Goal: Task Accomplishment & Management: Use online tool/utility

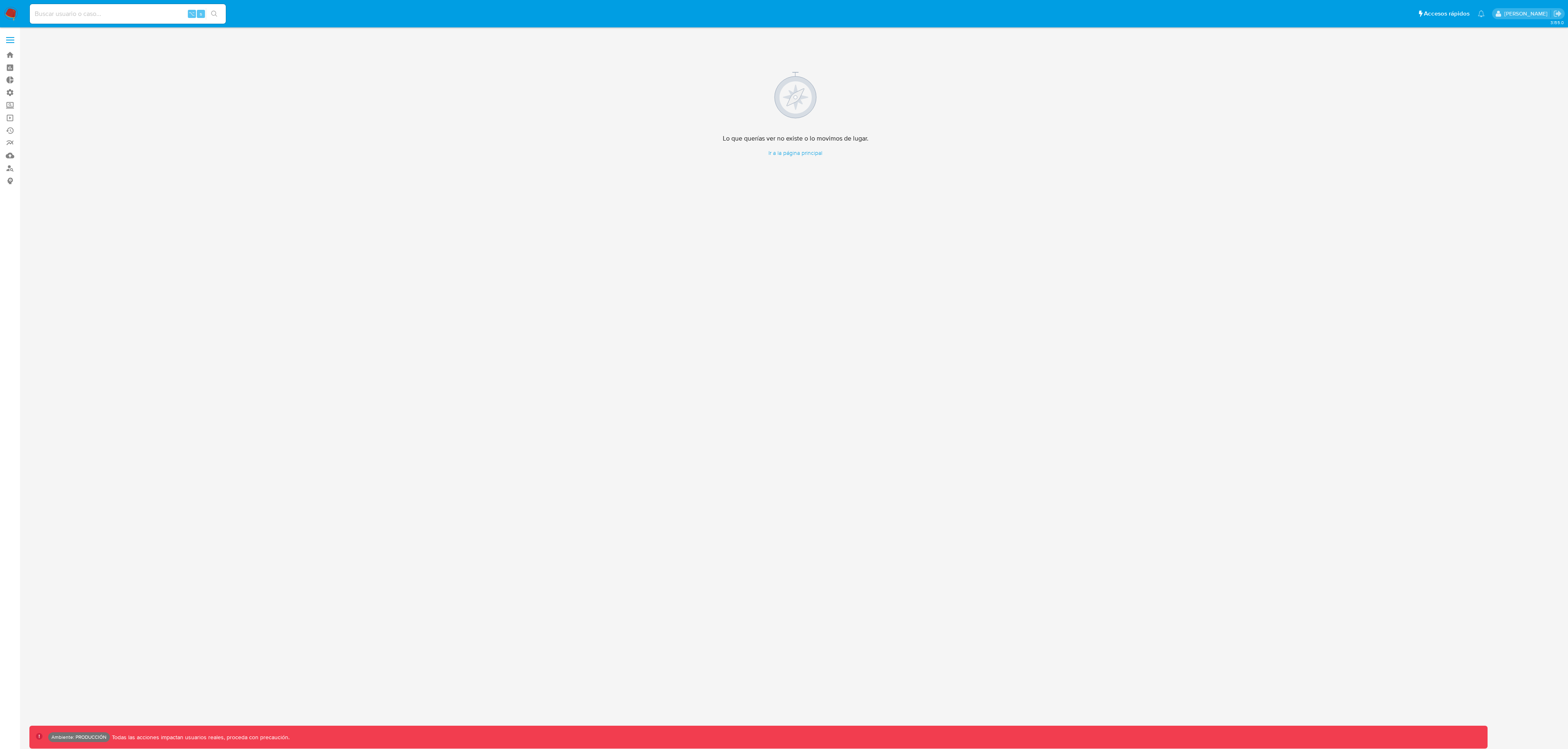
click at [76, 14] on input at bounding box center [128, 13] width 196 height 10
paste input "2641365248"
type input "2641365248"
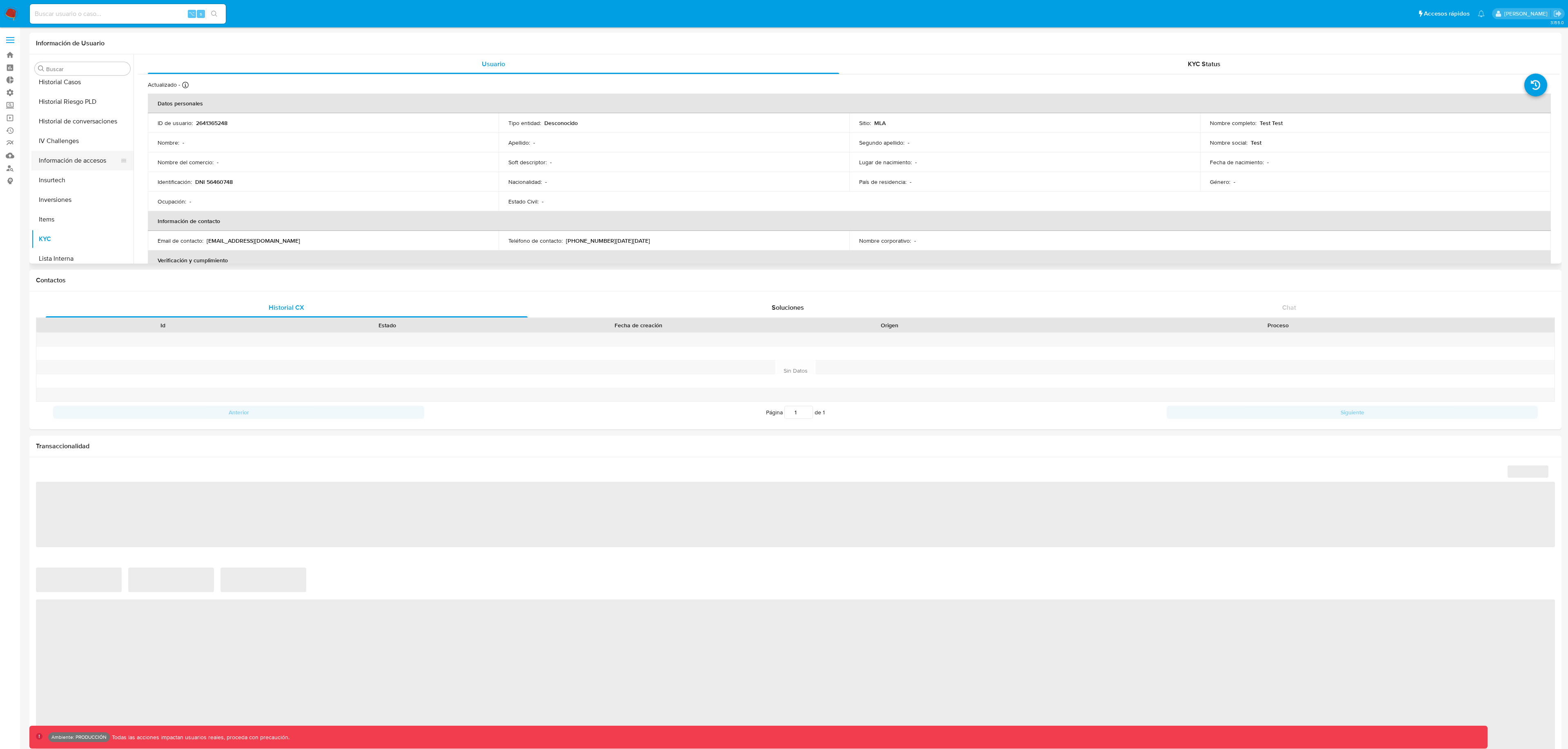
select select "10"
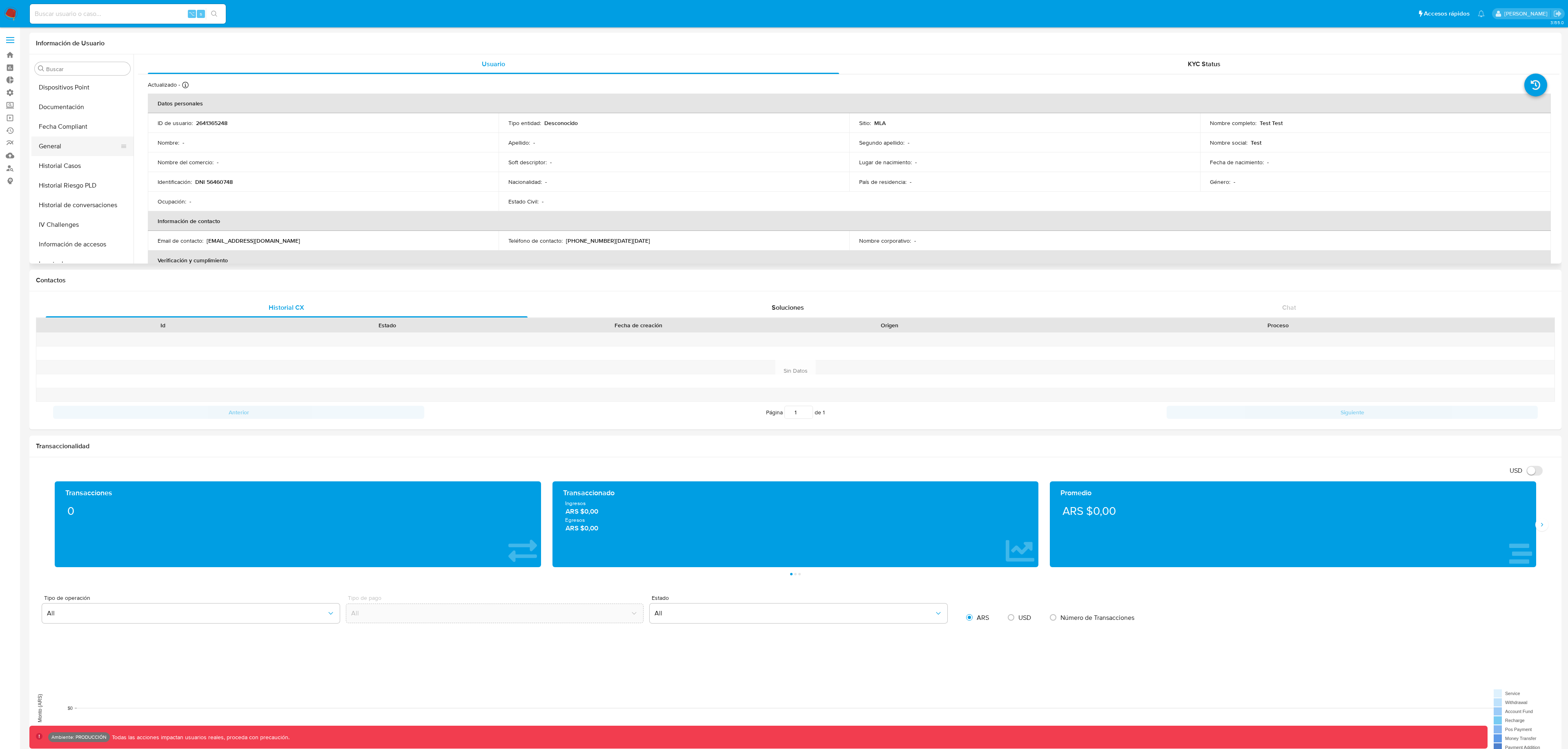
scroll to position [174, 0]
click at [77, 164] on button "General" at bounding box center [79, 169] width 96 height 19
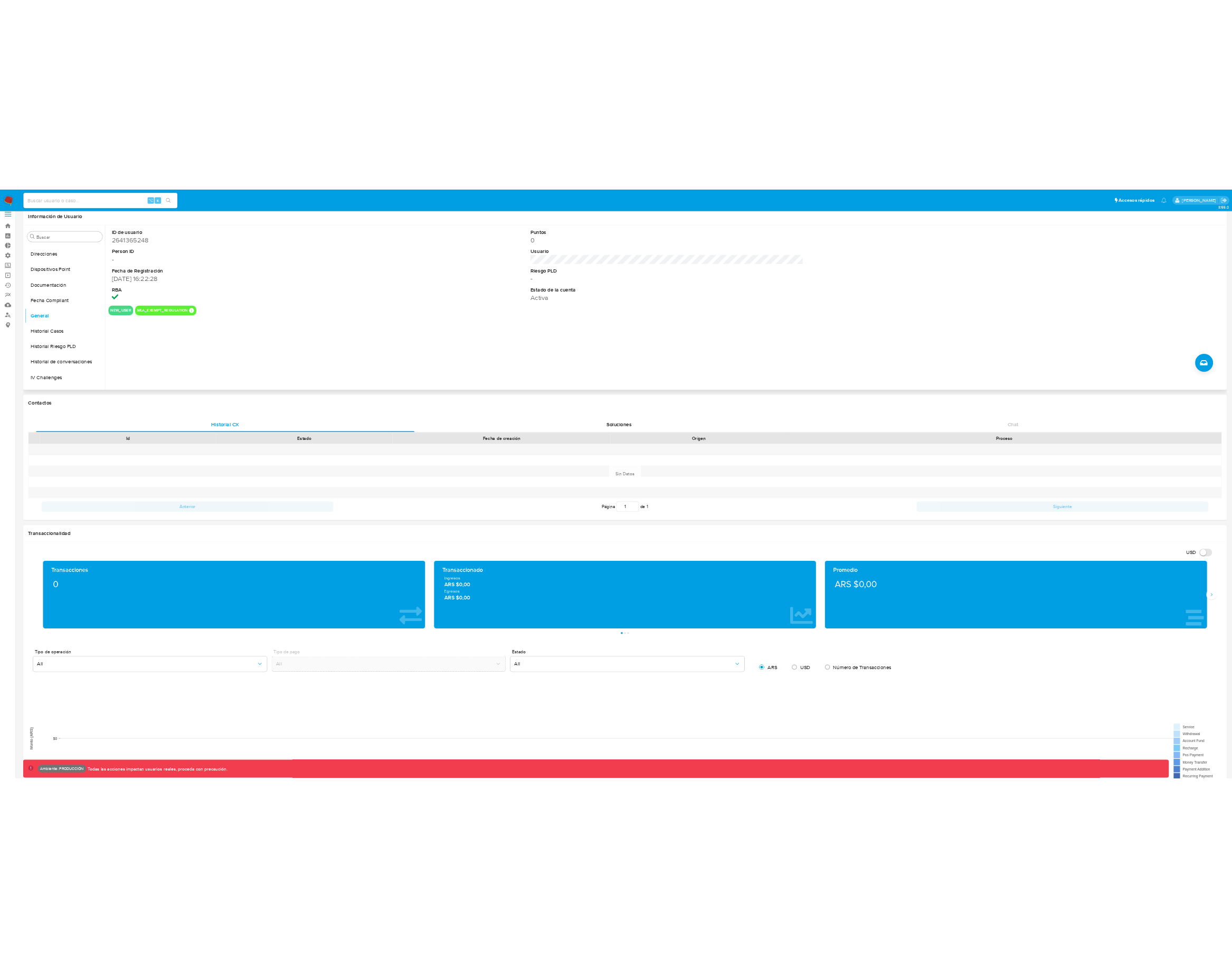
scroll to position [25, 0]
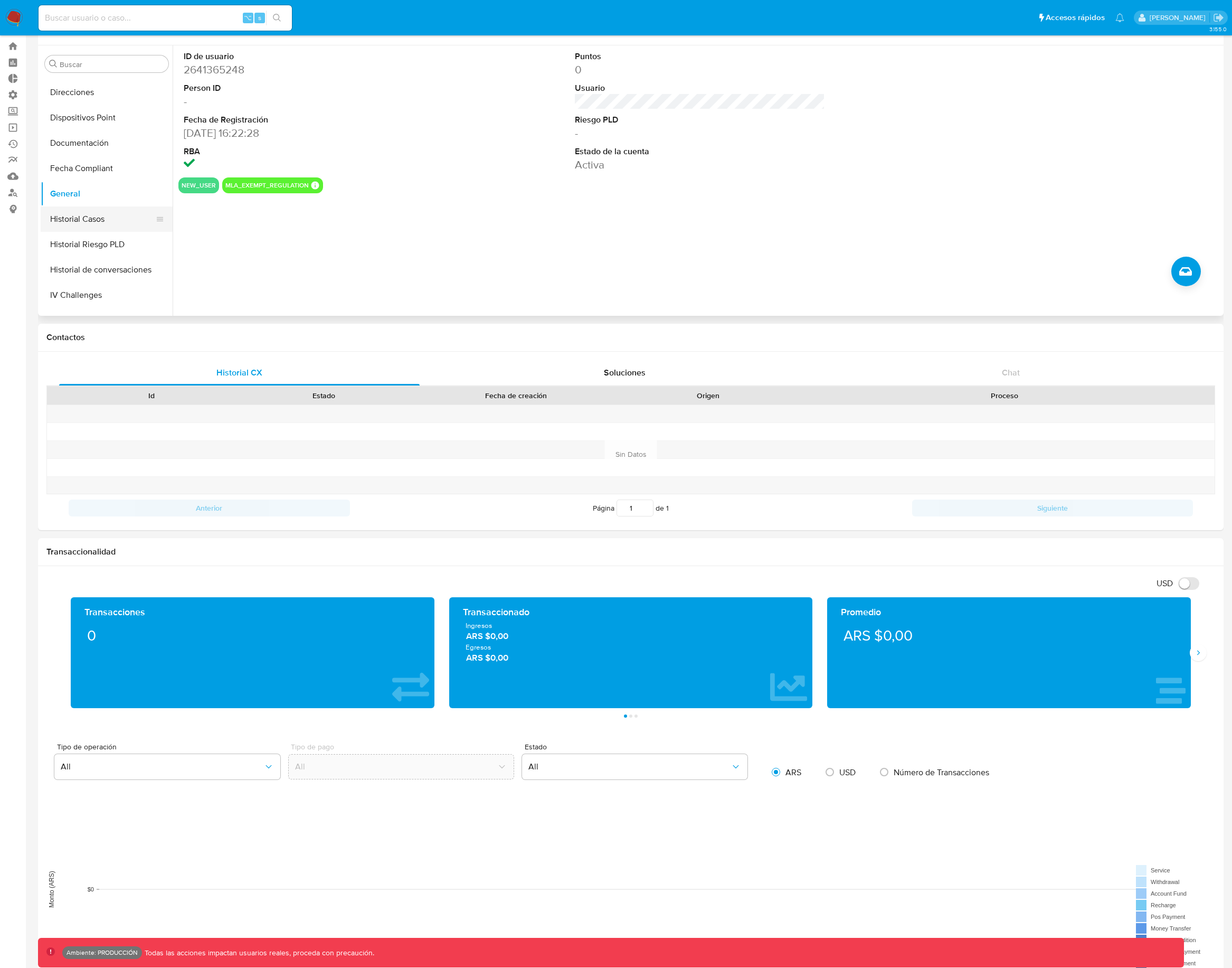
click at [63, 224] on button "Historial Casos" at bounding box center [102, 219] width 124 height 25
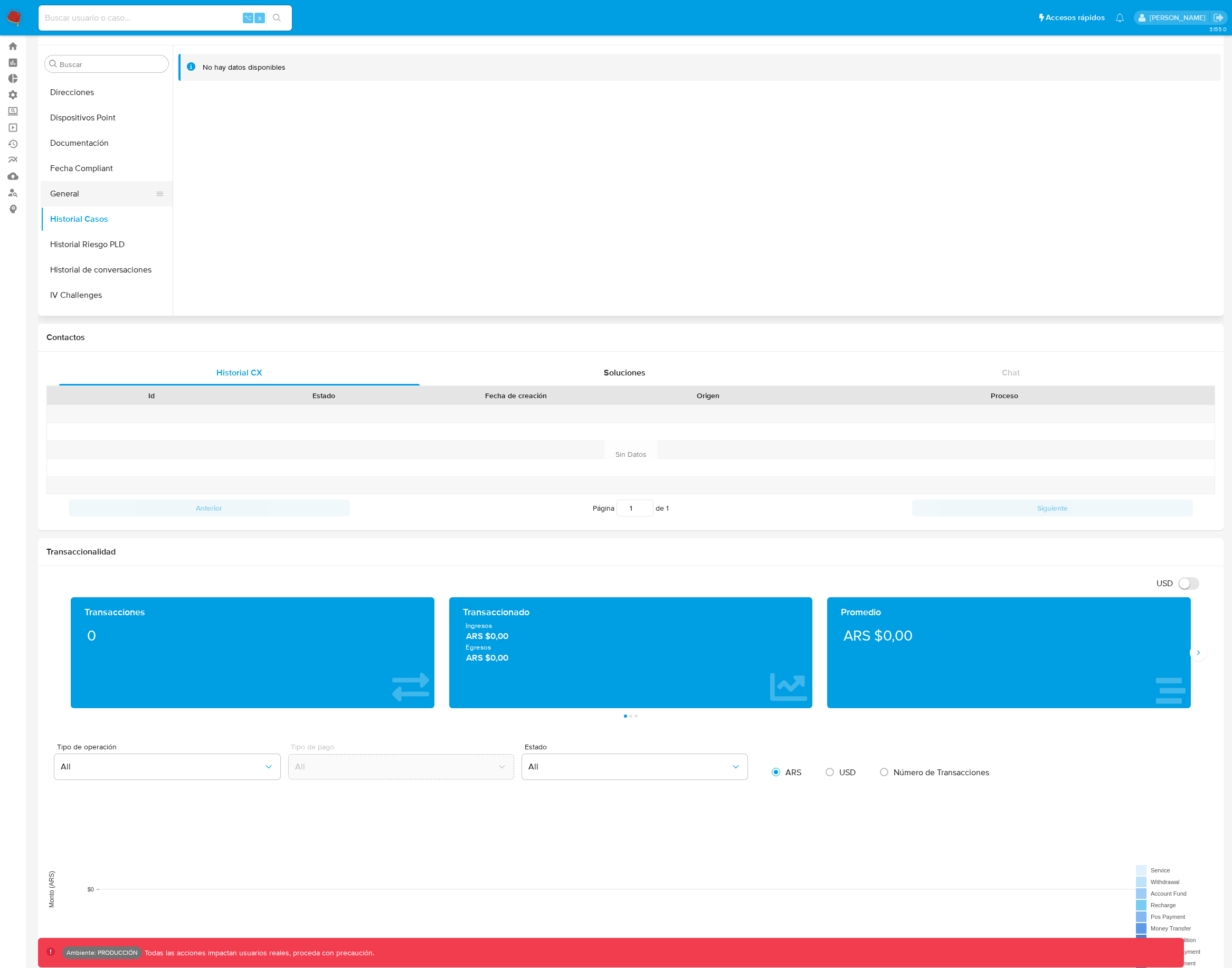
click at [78, 198] on button "General" at bounding box center [102, 194] width 124 height 25
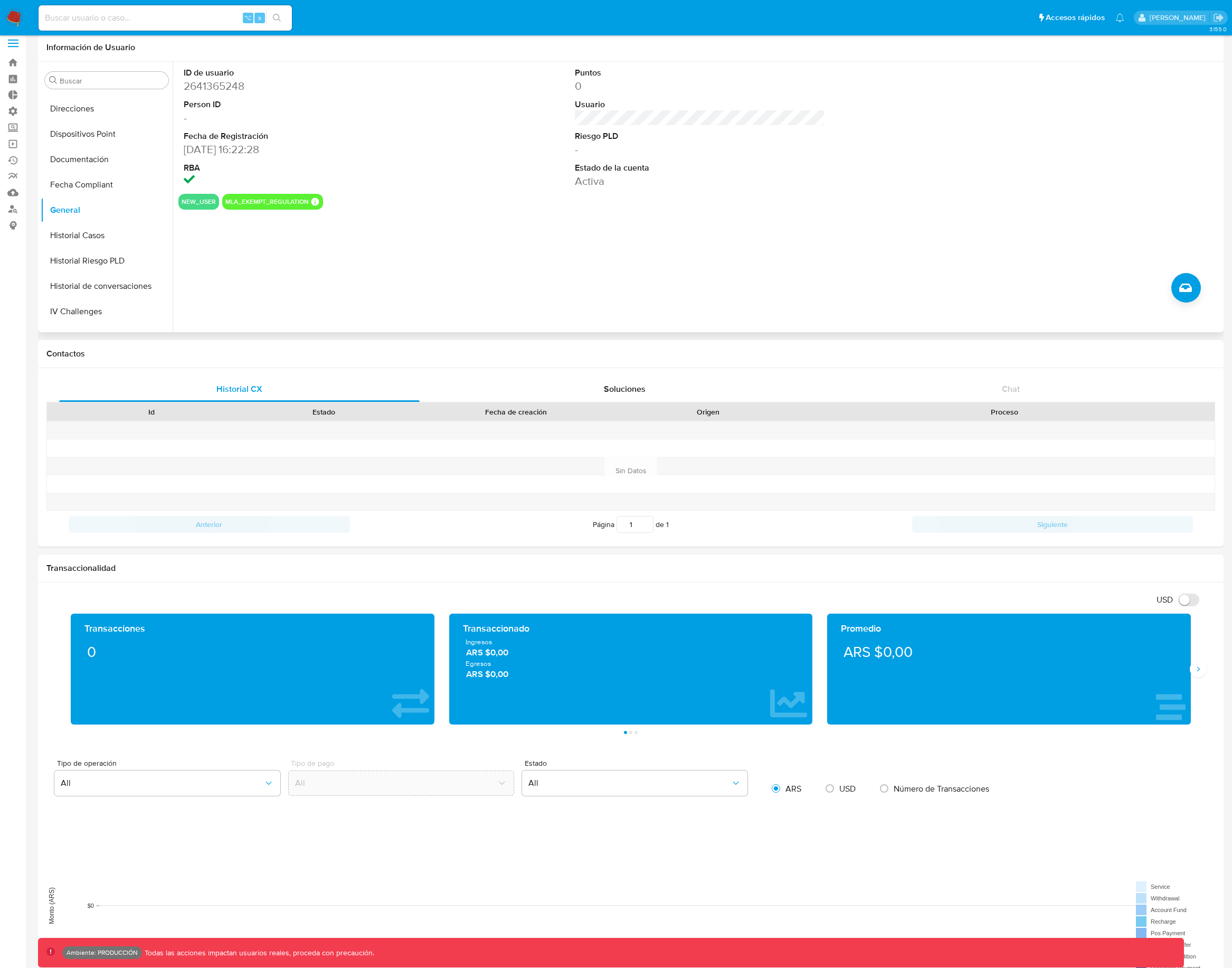
scroll to position [0, 0]
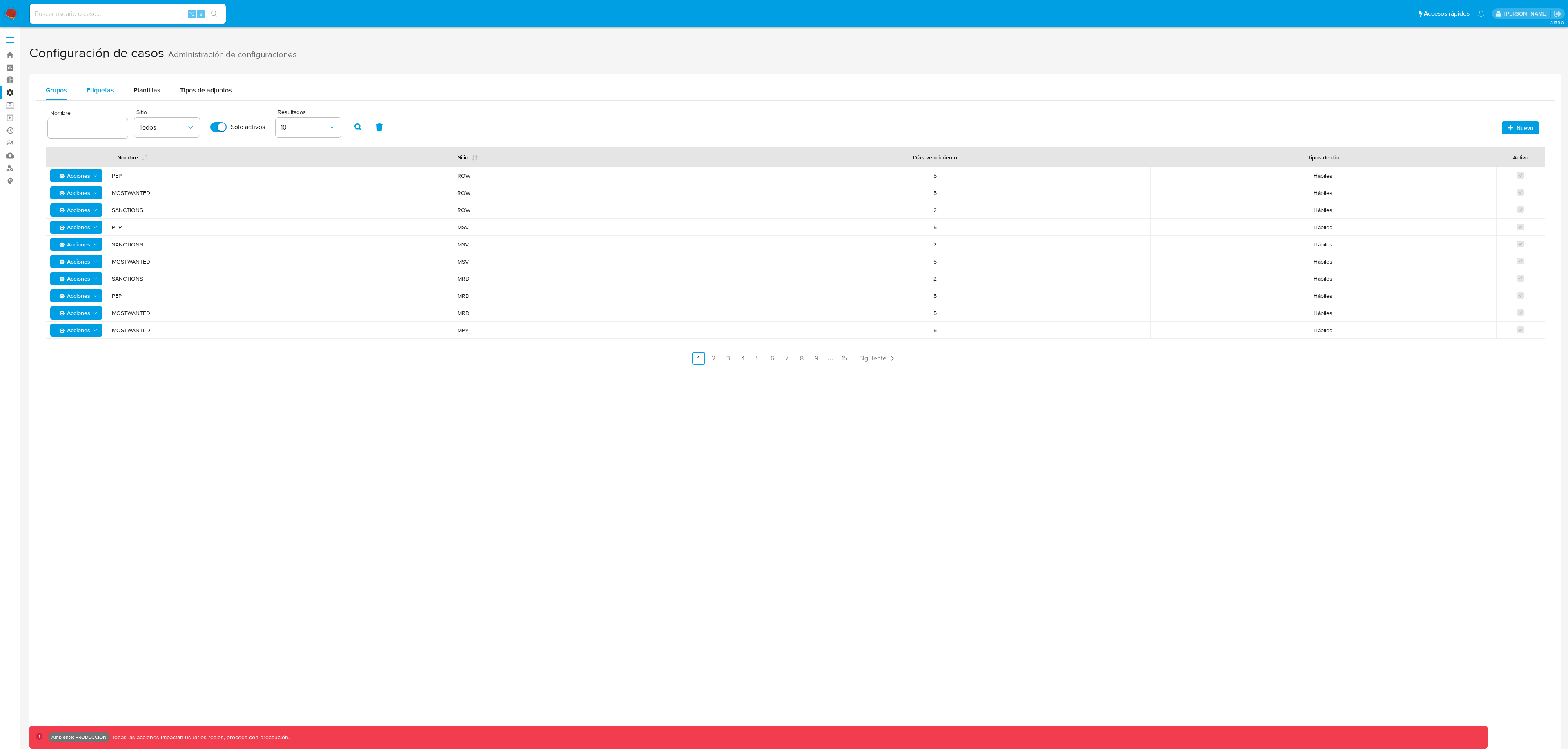
click at [107, 90] on span "Etiquetas" at bounding box center [100, 90] width 27 height 9
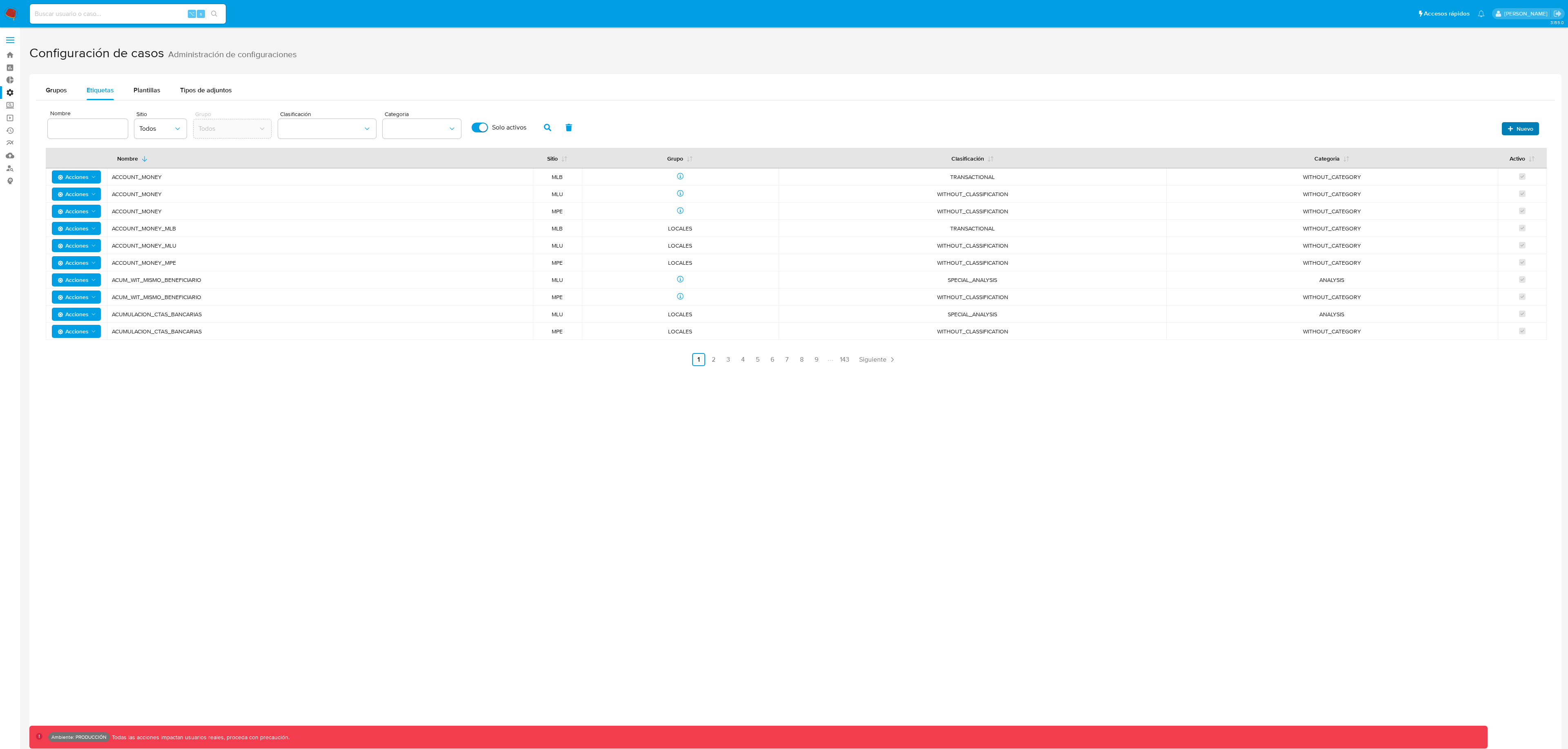
click at [1525, 127] on span "Nuevo" at bounding box center [1525, 128] width 17 height 13
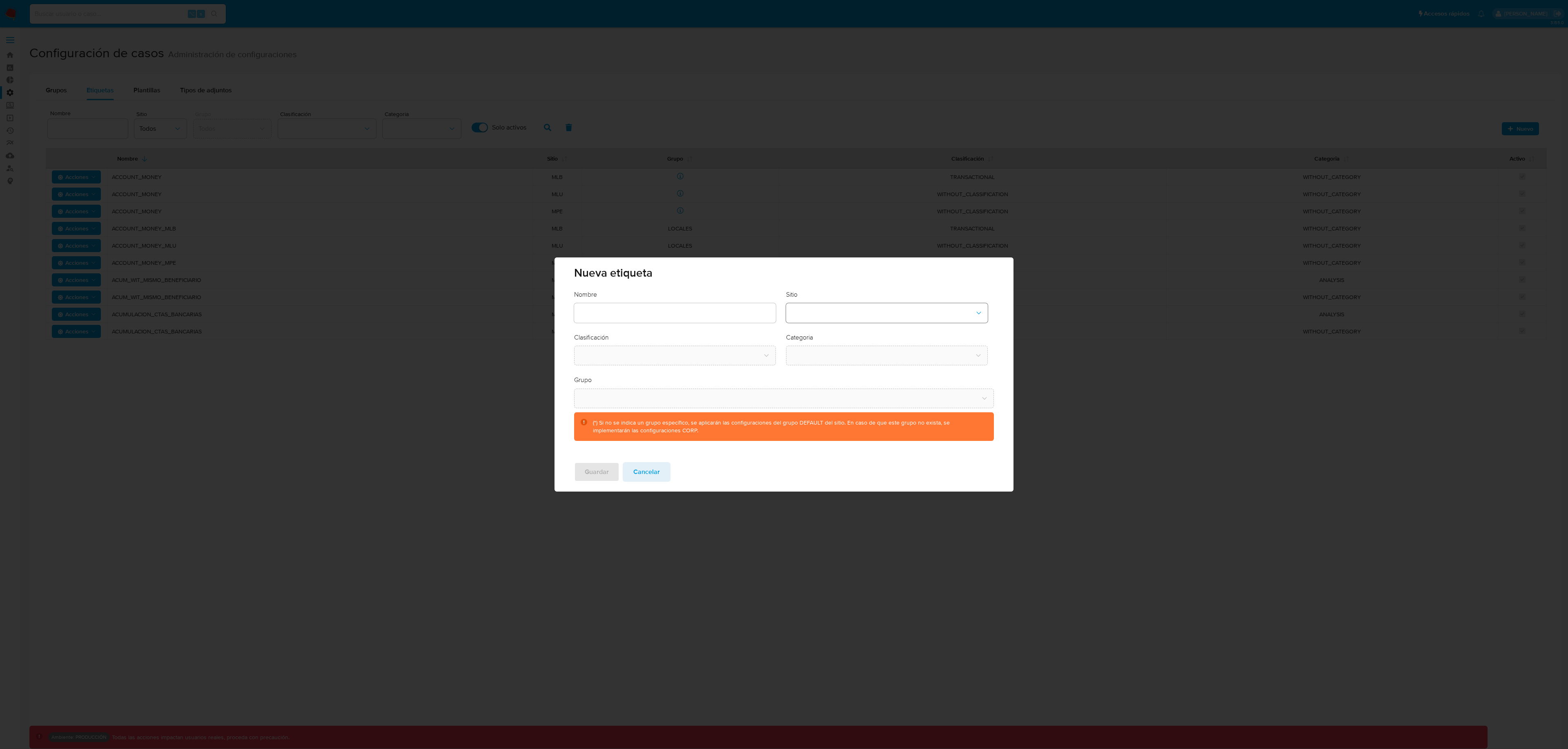
click at [810, 317] on button "site-dropdown" at bounding box center [886, 313] width 201 height 19
click at [825, 356] on div "CBT" at bounding box center [884, 354] width 187 height 19
click at [705, 358] on button "classification-dropdown" at bounding box center [674, 356] width 201 height 19
click at [704, 370] on div "SCREENING" at bounding box center [672, 378] width 187 height 19
click at [811, 355] on button "category-dropdown" at bounding box center [886, 356] width 201 height 19
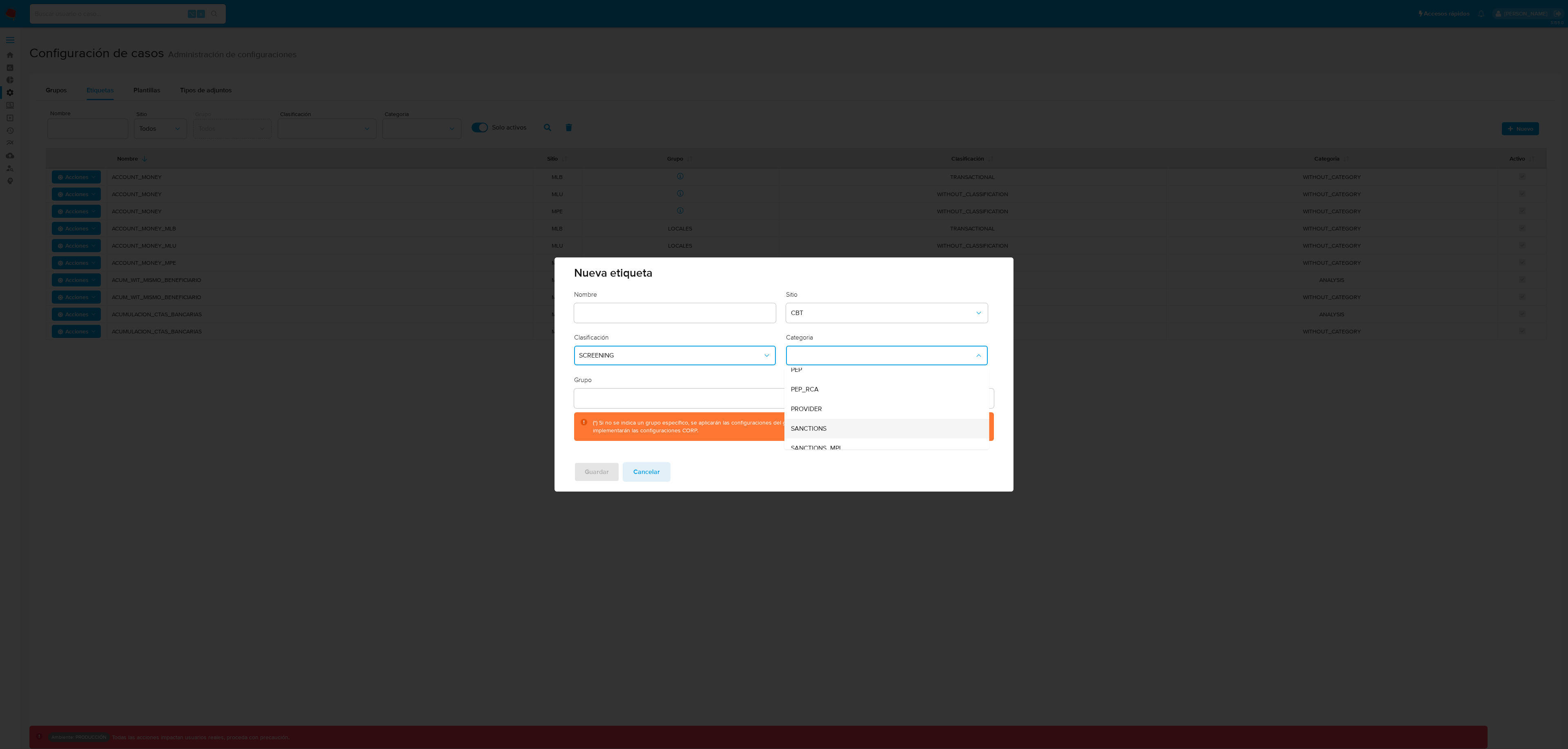
scroll to position [55, 0]
click at [654, 468] on span "Cancelar" at bounding box center [646, 472] width 27 height 18
